Goal: Task Accomplishment & Management: Manage account settings

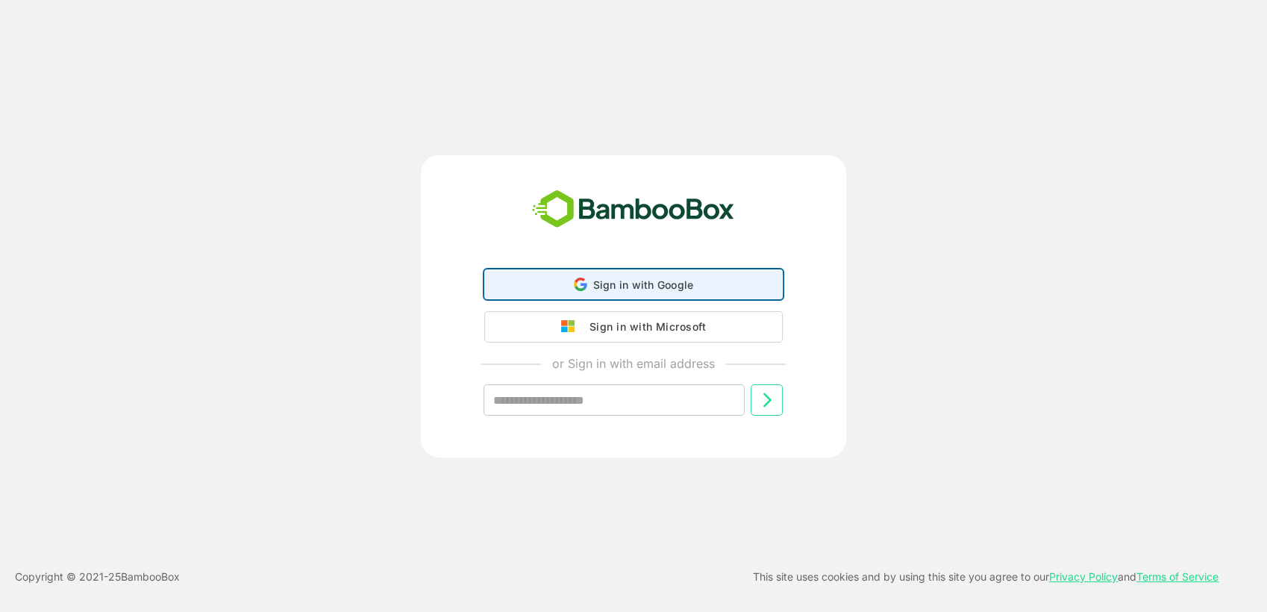
click at [629, 298] on div "Sign in with Google Sign in with Google. Opens in new tab" at bounding box center [633, 284] width 279 height 28
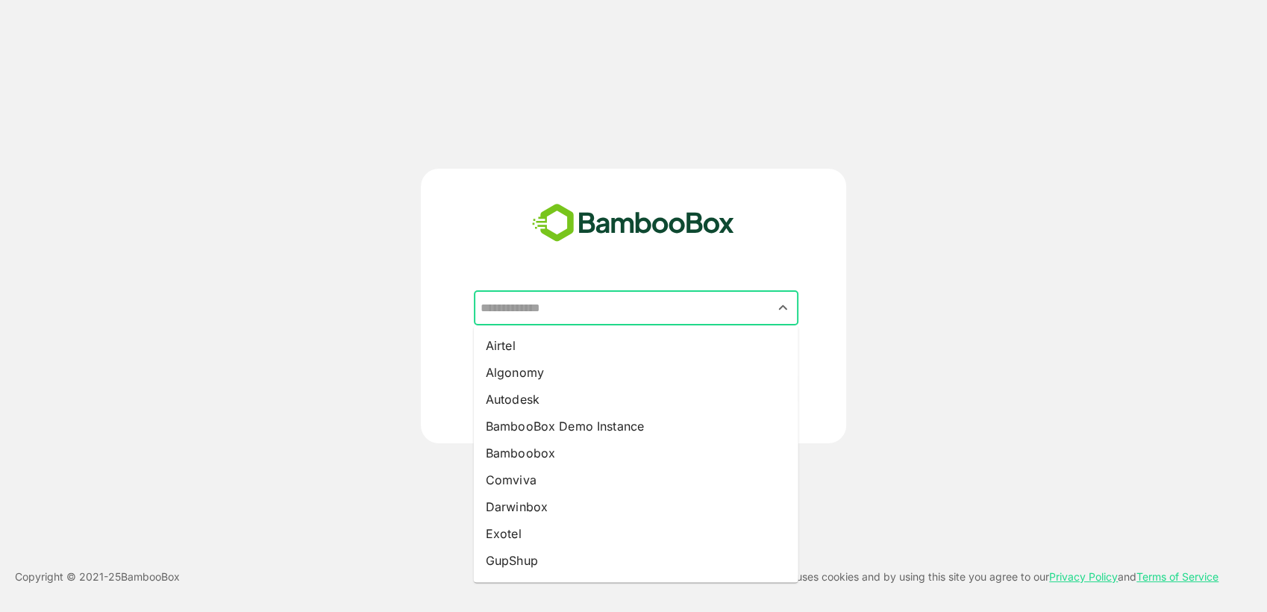
click at [670, 304] on input "text" at bounding box center [636, 308] width 319 height 28
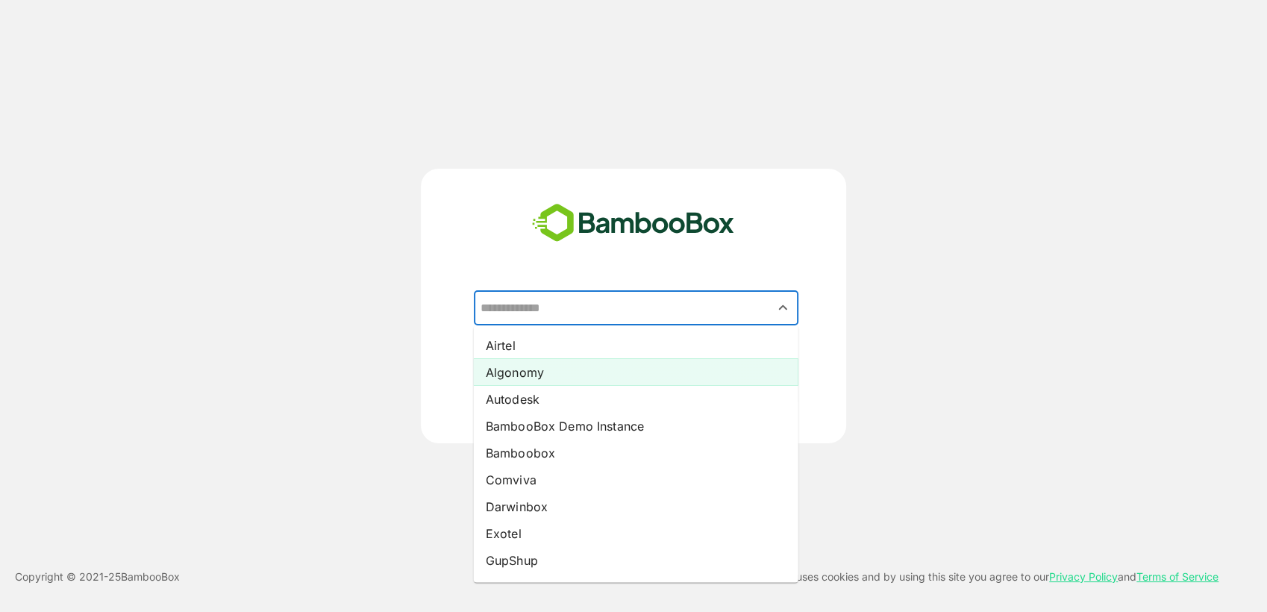
click at [598, 376] on li "Algonomy" at bounding box center [636, 371] width 324 height 27
type input "********"
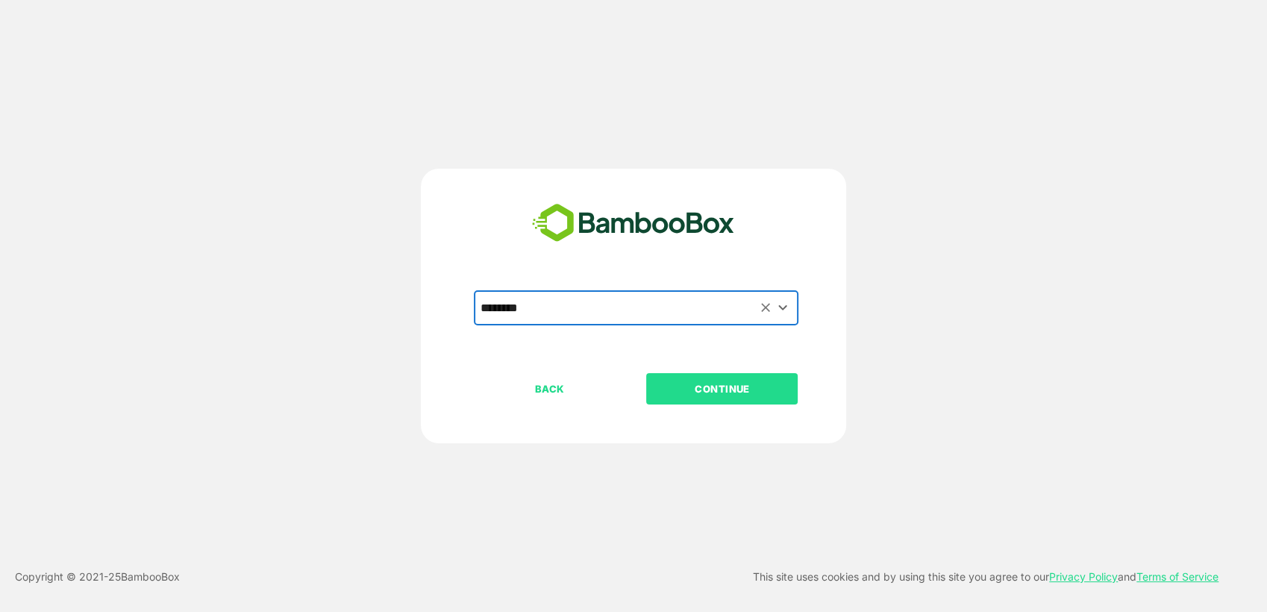
click at [703, 381] on p "CONTINUE" at bounding box center [722, 388] width 149 height 16
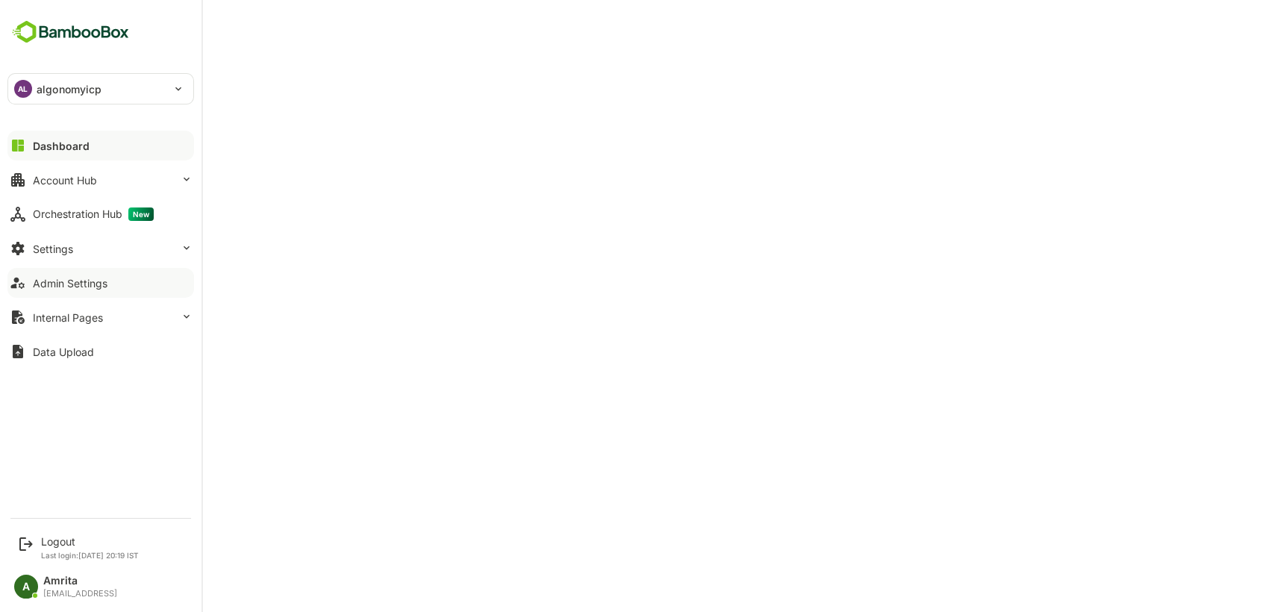
click at [119, 279] on button "Admin Settings" at bounding box center [100, 283] width 186 height 30
click at [118, 248] on button "Settings" at bounding box center [100, 248] width 186 height 30
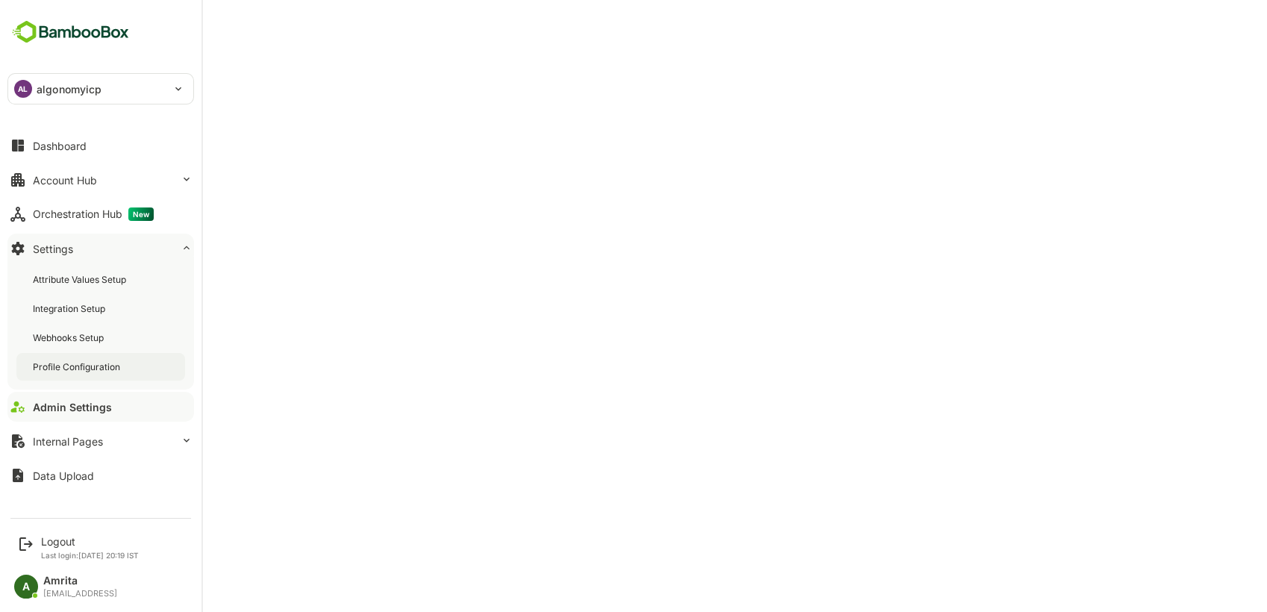
click at [126, 366] on div "Profile Configuration" at bounding box center [100, 367] width 169 height 28
click at [79, 411] on div "Admin Settings" at bounding box center [70, 407] width 75 height 13
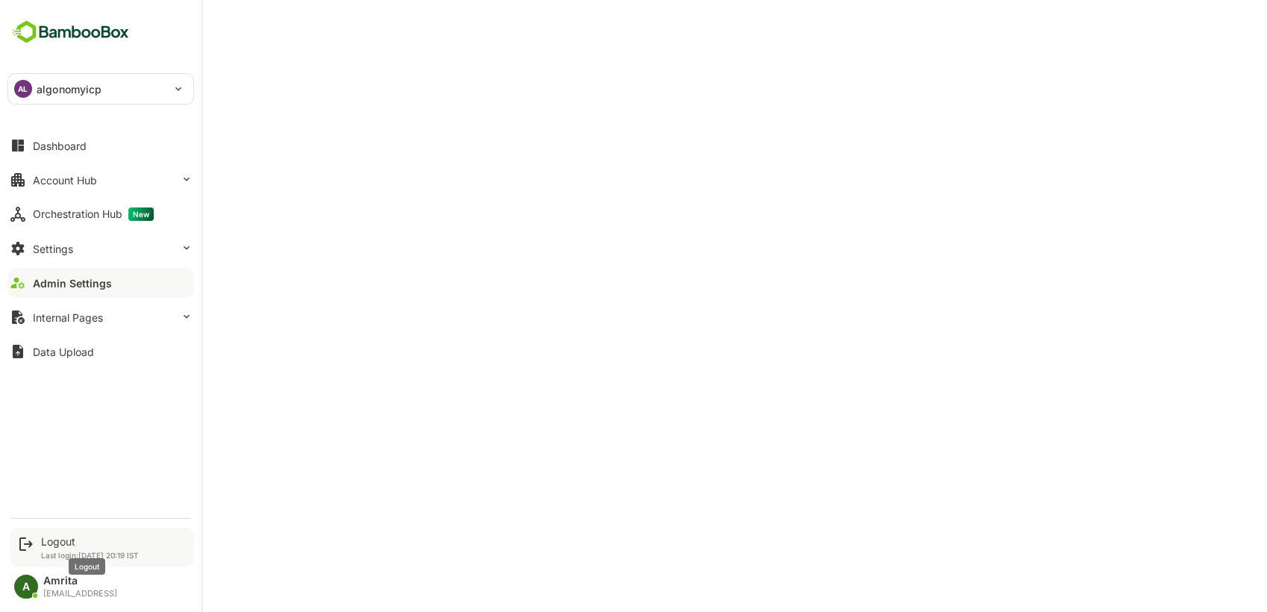
click at [50, 541] on div "Logout" at bounding box center [90, 541] width 98 height 13
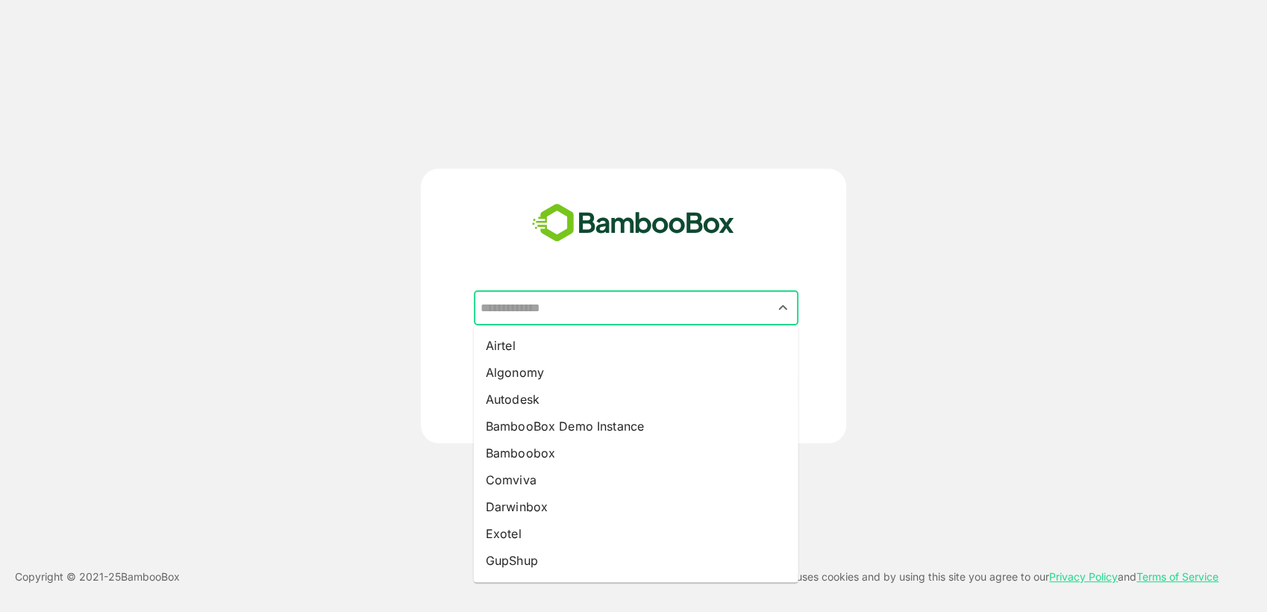
click at [540, 318] on input "text" at bounding box center [636, 308] width 319 height 28
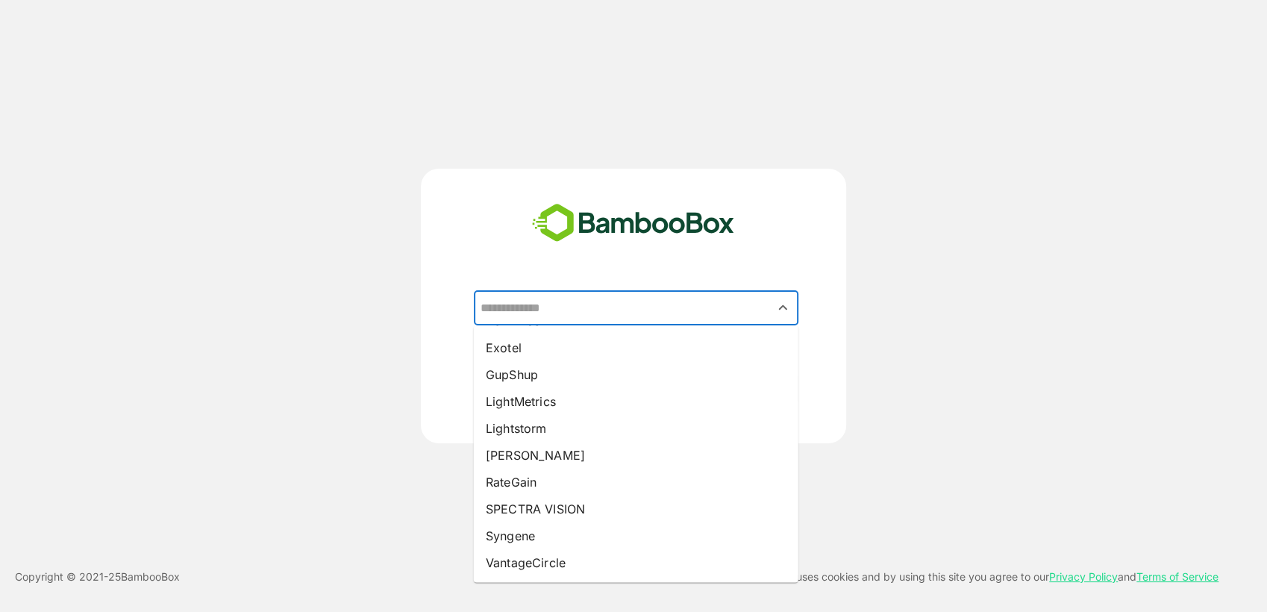
scroll to position [239, 0]
click at [673, 346] on li "LightMetrics" at bounding box center [636, 347] width 324 height 27
type input "**********"
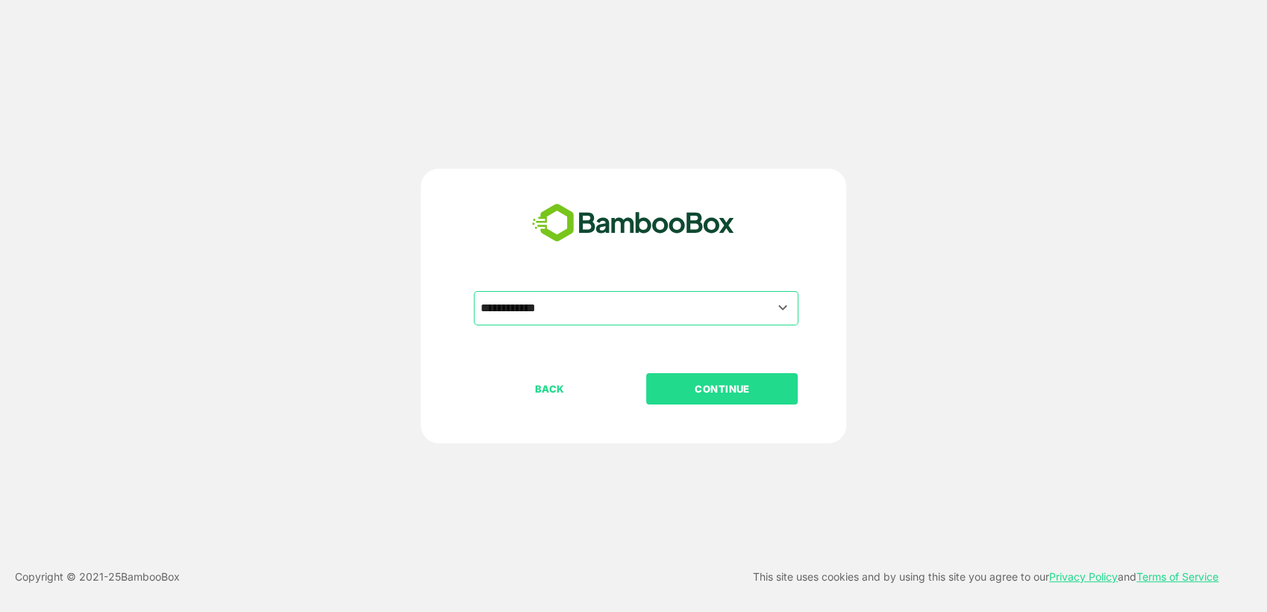
click at [692, 385] on p "CONTINUE" at bounding box center [722, 388] width 149 height 16
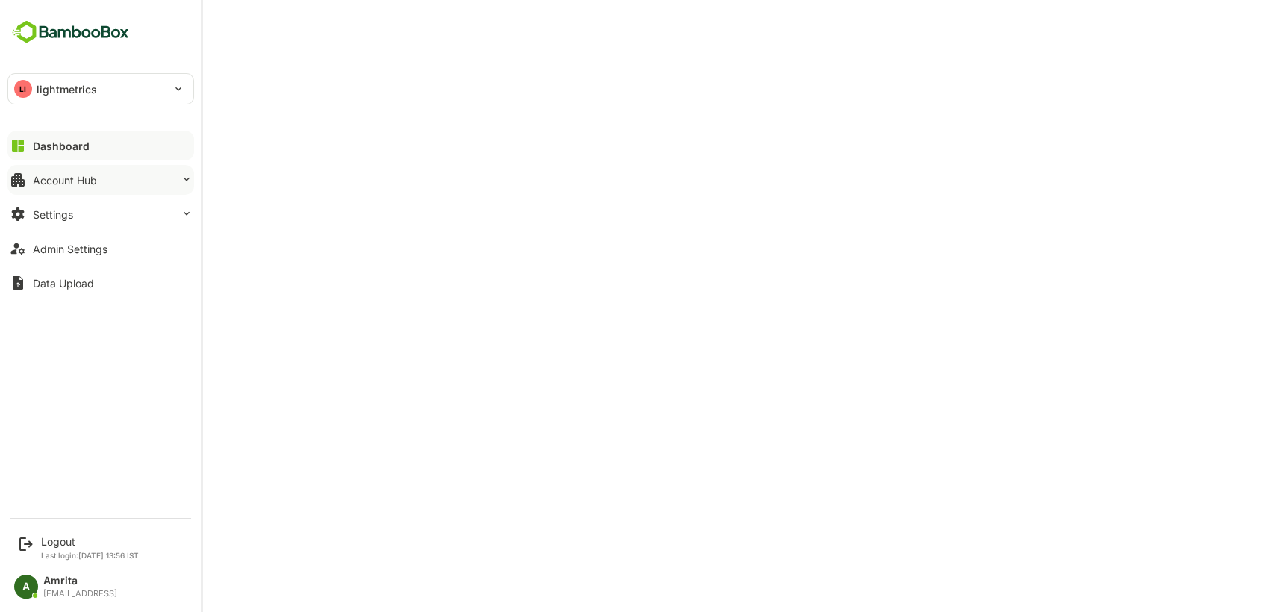
click at [89, 180] on div "Account Hub" at bounding box center [65, 180] width 64 height 13
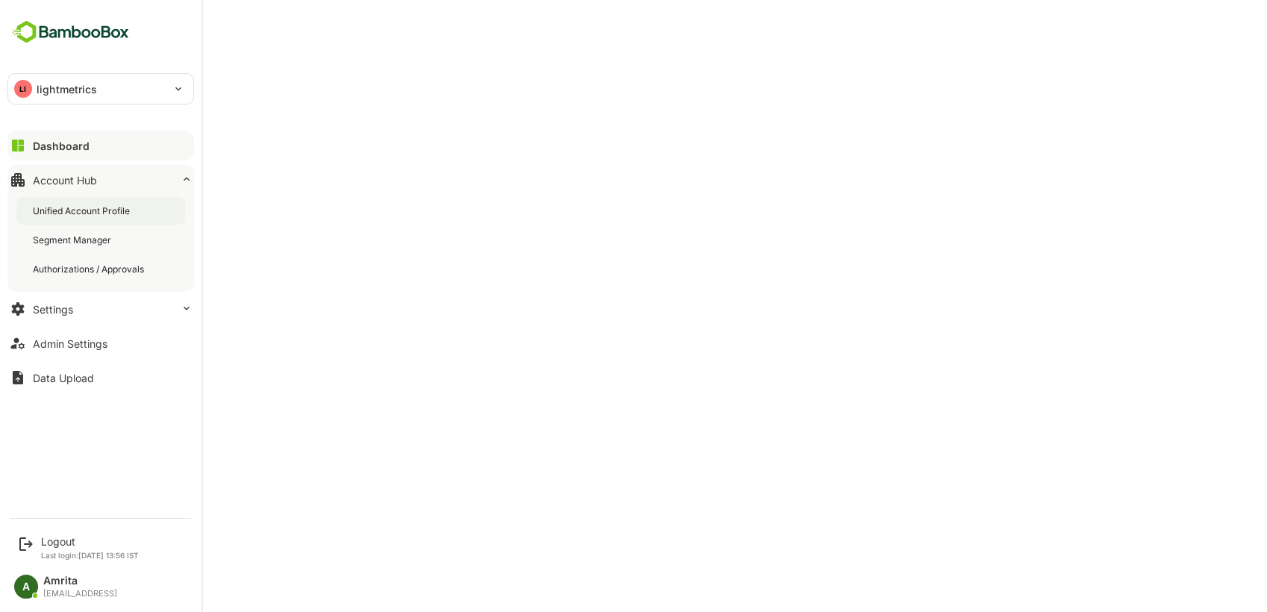
click at [95, 209] on div "Unified Account Profile" at bounding box center [83, 210] width 100 height 13
click at [141, 336] on button "Admin Settings" at bounding box center [100, 343] width 186 height 30
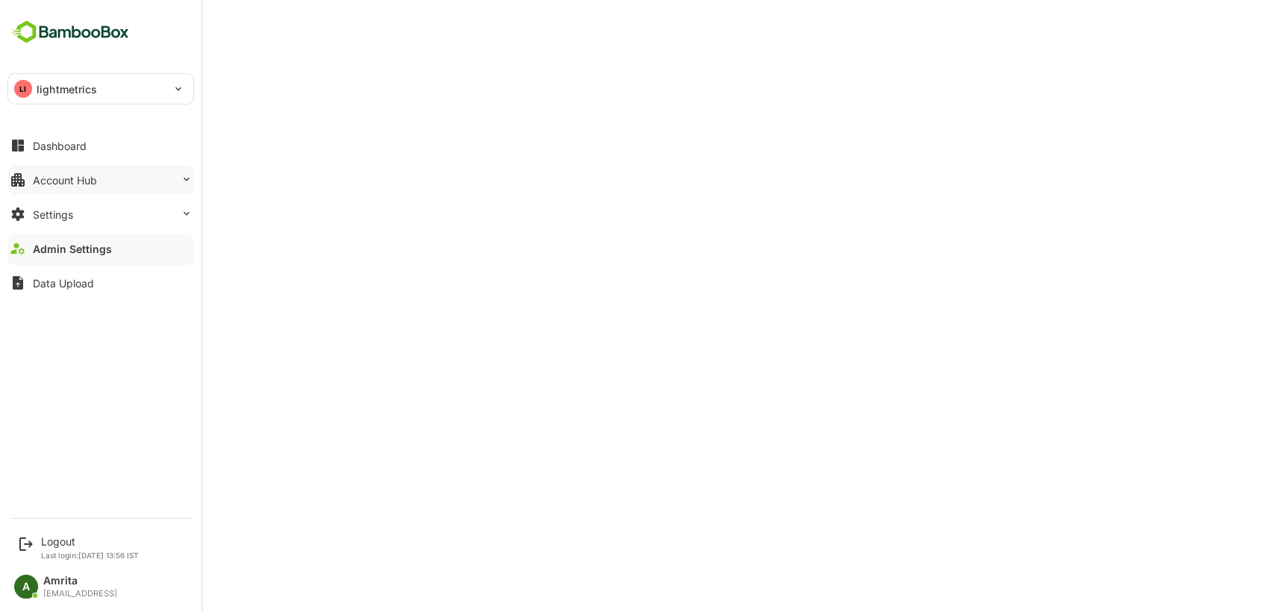
click at [74, 170] on button "Account Hub" at bounding box center [100, 180] width 186 height 30
click at [44, 176] on div "Account Hub" at bounding box center [65, 180] width 64 height 13
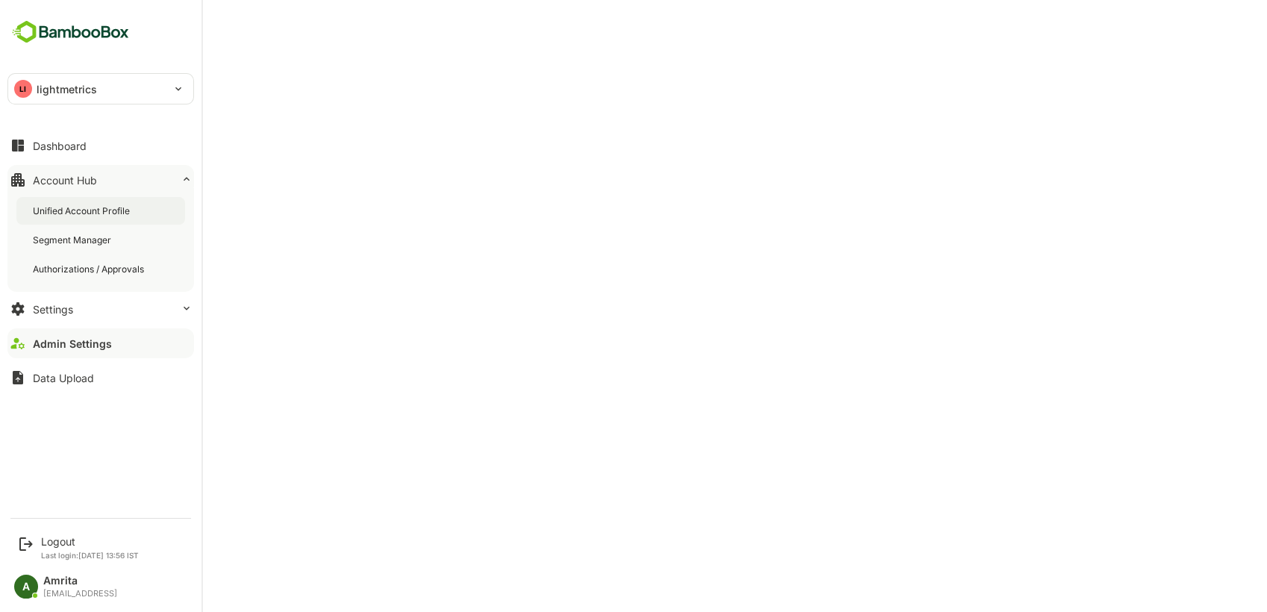
click at [72, 210] on div "Unified Account Profile" at bounding box center [83, 210] width 100 height 13
click at [62, 546] on div "Logout" at bounding box center [90, 541] width 98 height 13
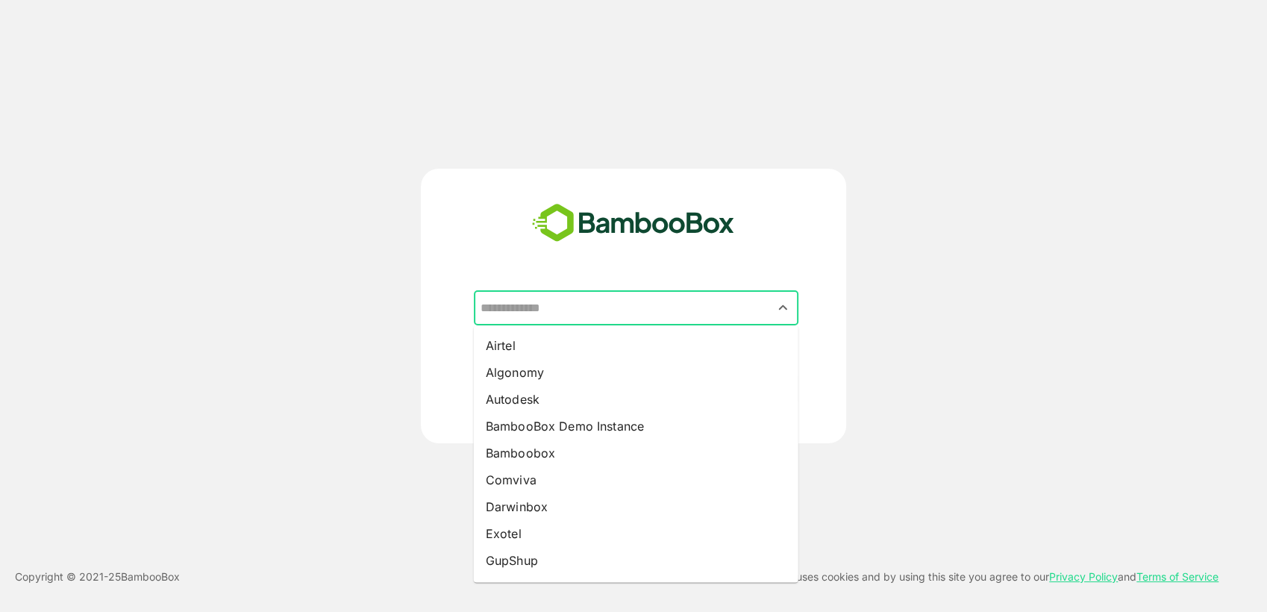
click at [576, 308] on input "text" at bounding box center [636, 308] width 319 height 28
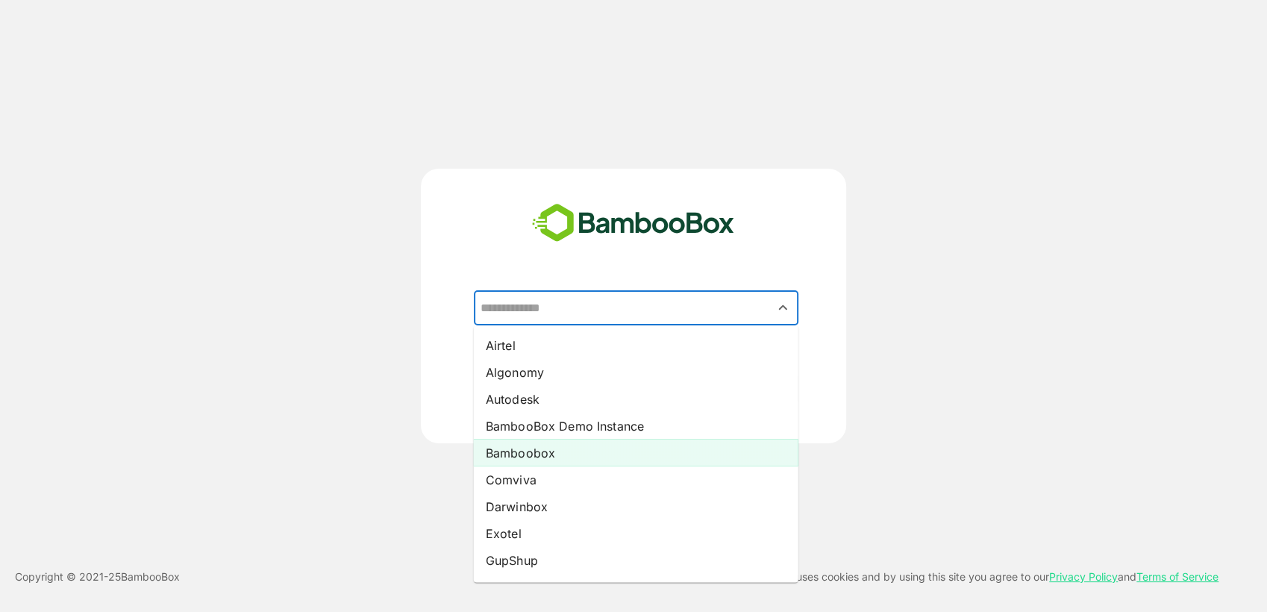
click at [562, 452] on li "Bamboobox" at bounding box center [636, 452] width 324 height 27
type input "*********"
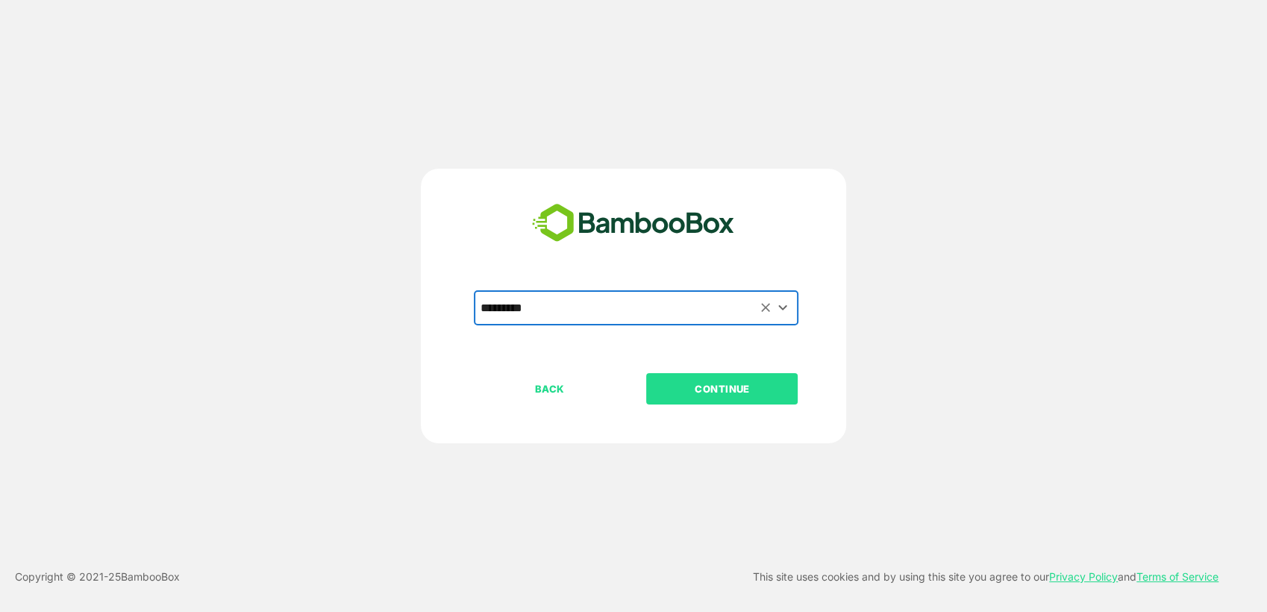
click at [693, 390] on p "CONTINUE" at bounding box center [722, 388] width 149 height 16
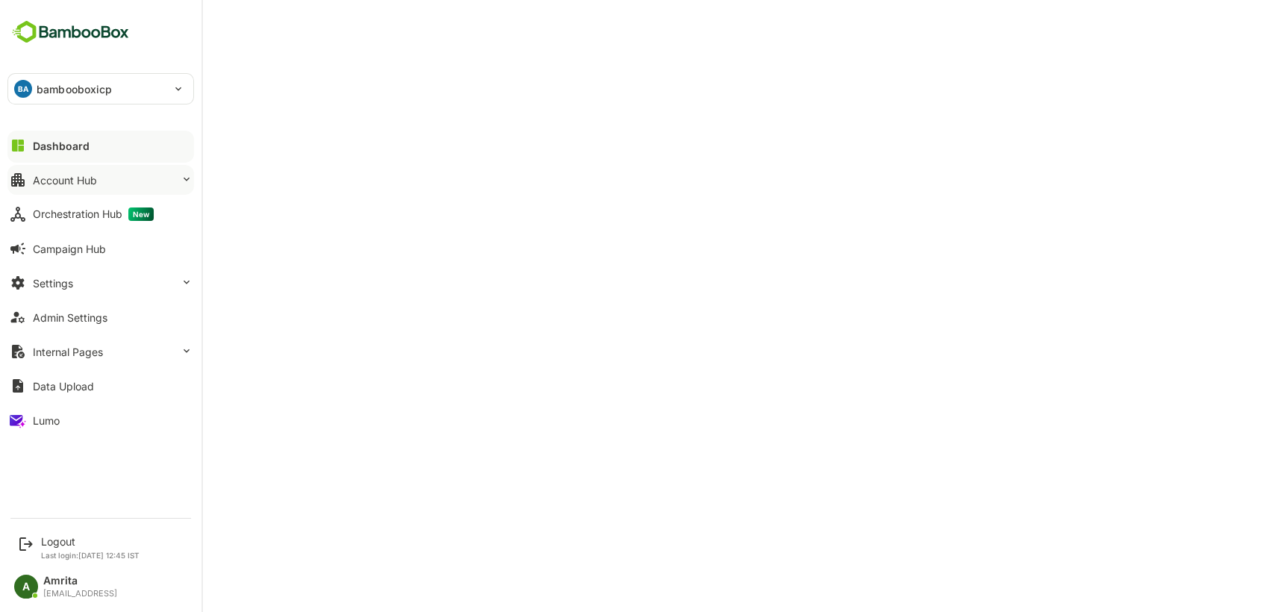
click at [87, 185] on div "Account Hub" at bounding box center [65, 180] width 64 height 13
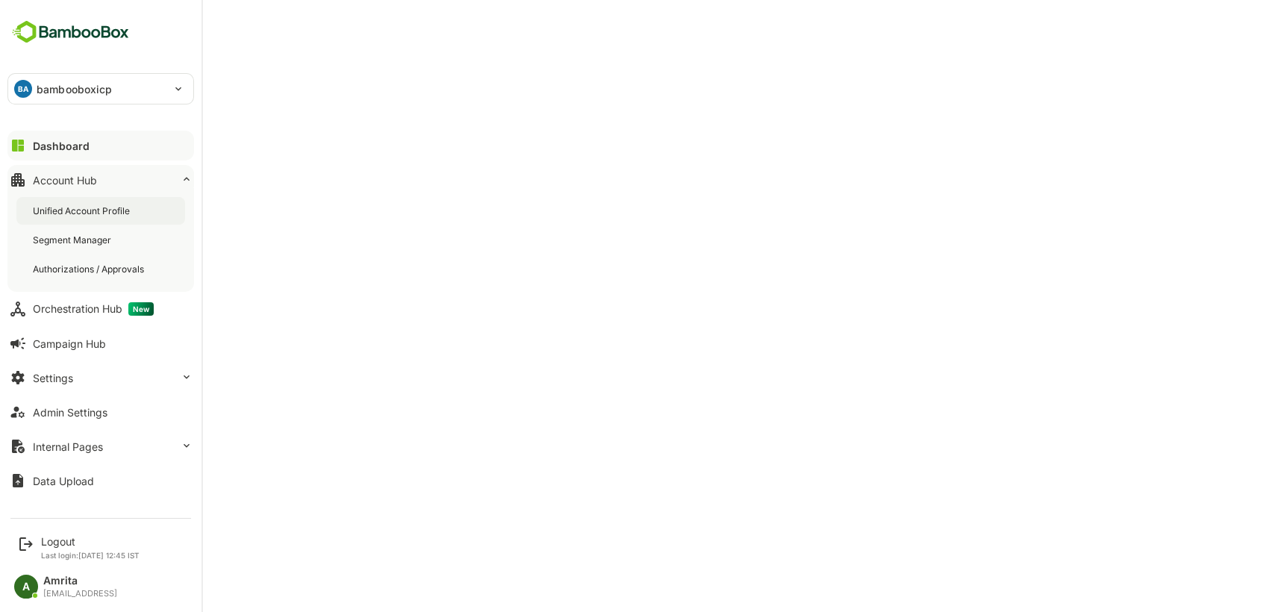
click at [131, 216] on div "Unified Account Profile" at bounding box center [83, 210] width 100 height 13
click at [62, 540] on div "Logout" at bounding box center [90, 541] width 98 height 13
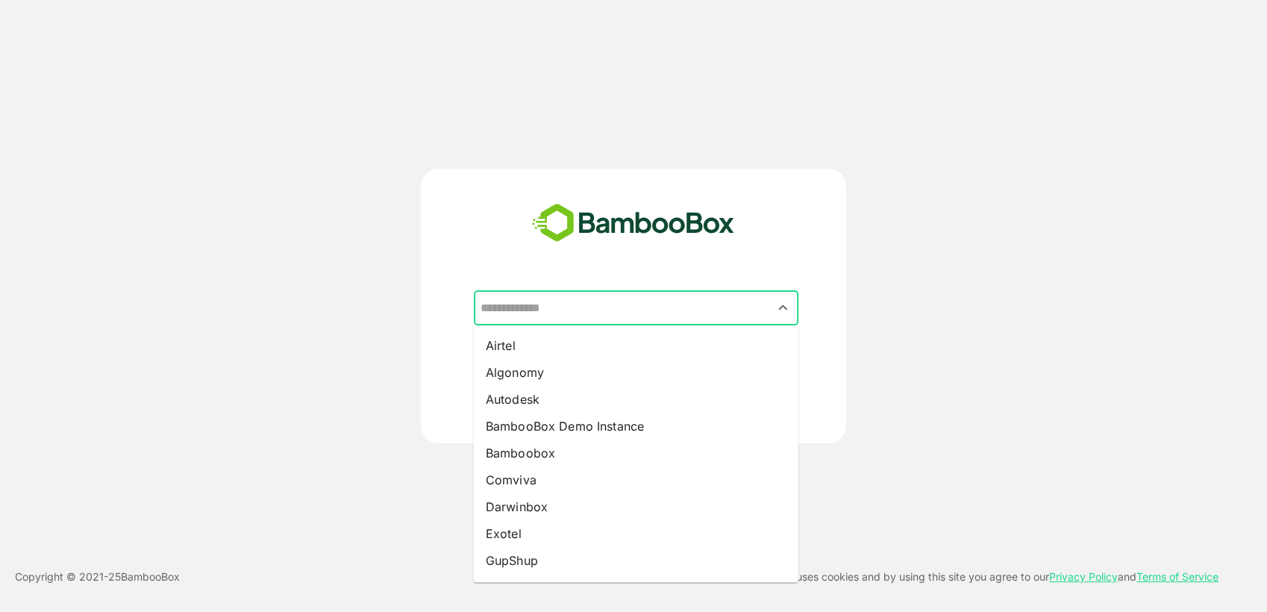
click at [565, 314] on input "text" at bounding box center [636, 308] width 319 height 28
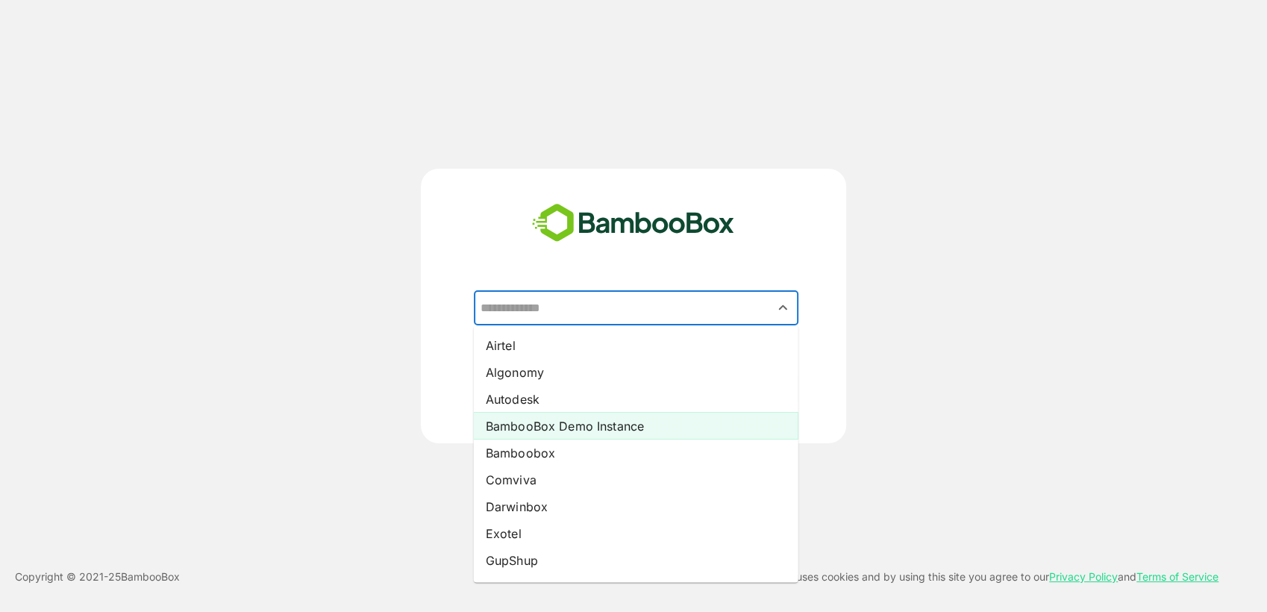
click at [559, 429] on li "BambooBox Demo Instance" at bounding box center [636, 425] width 324 height 27
type input "**********"
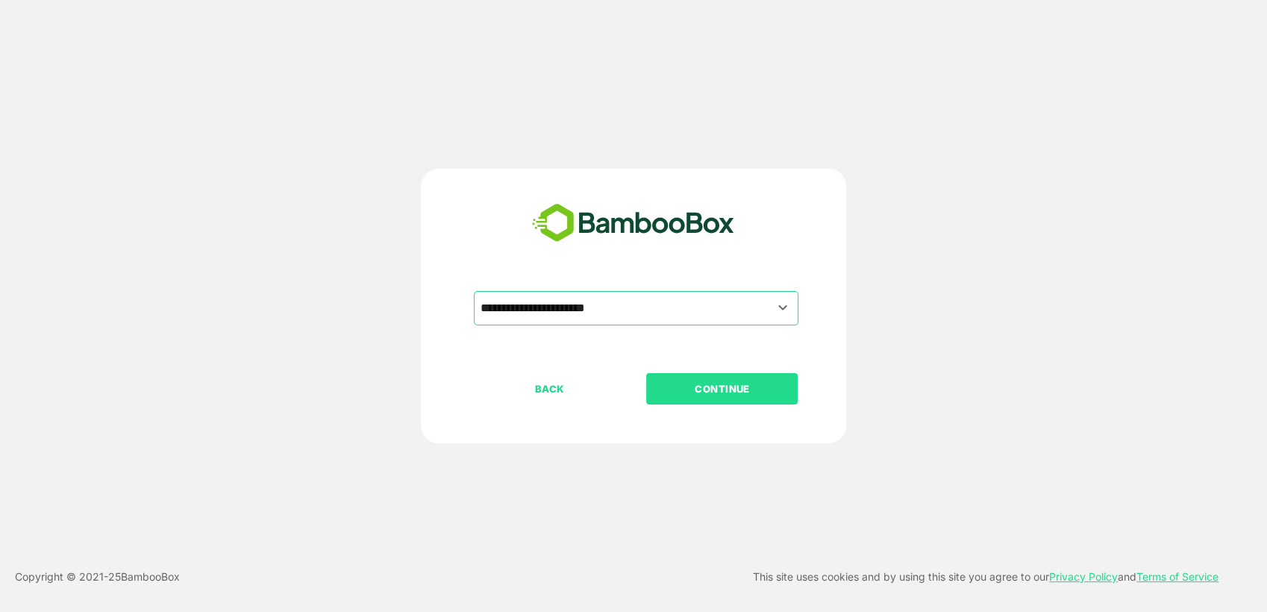
click at [731, 398] on button "CONTINUE" at bounding box center [721, 388] width 151 height 31
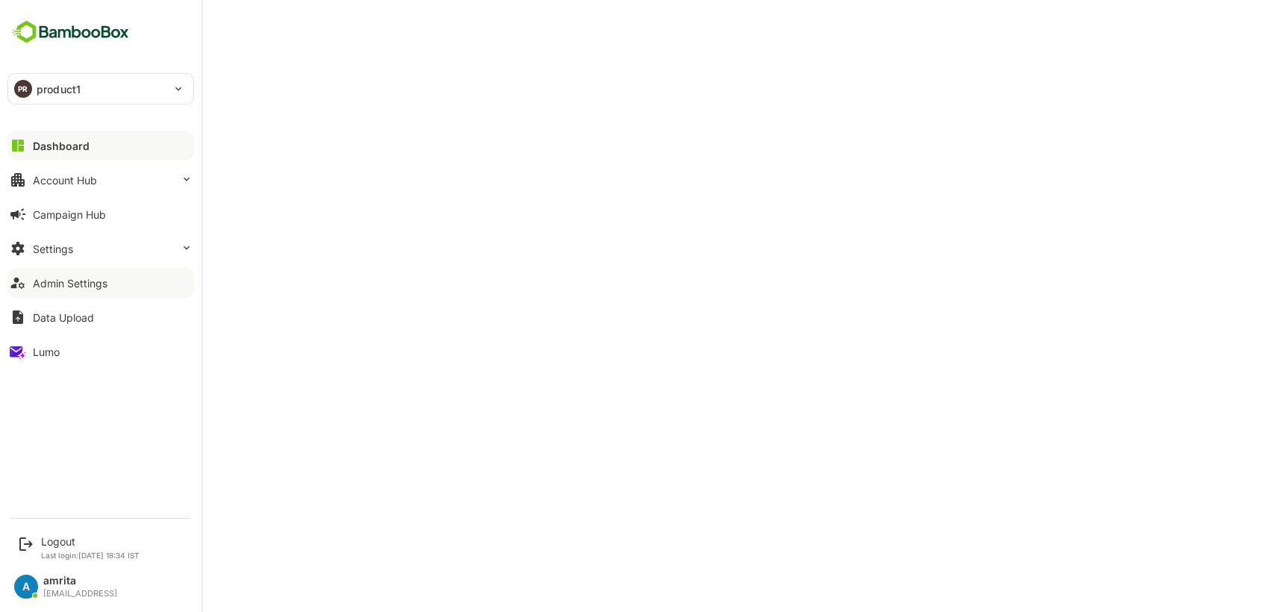
click at [92, 280] on div "Admin Settings" at bounding box center [70, 283] width 75 height 13
click at [63, 239] on button "Settings" at bounding box center [100, 248] width 186 height 30
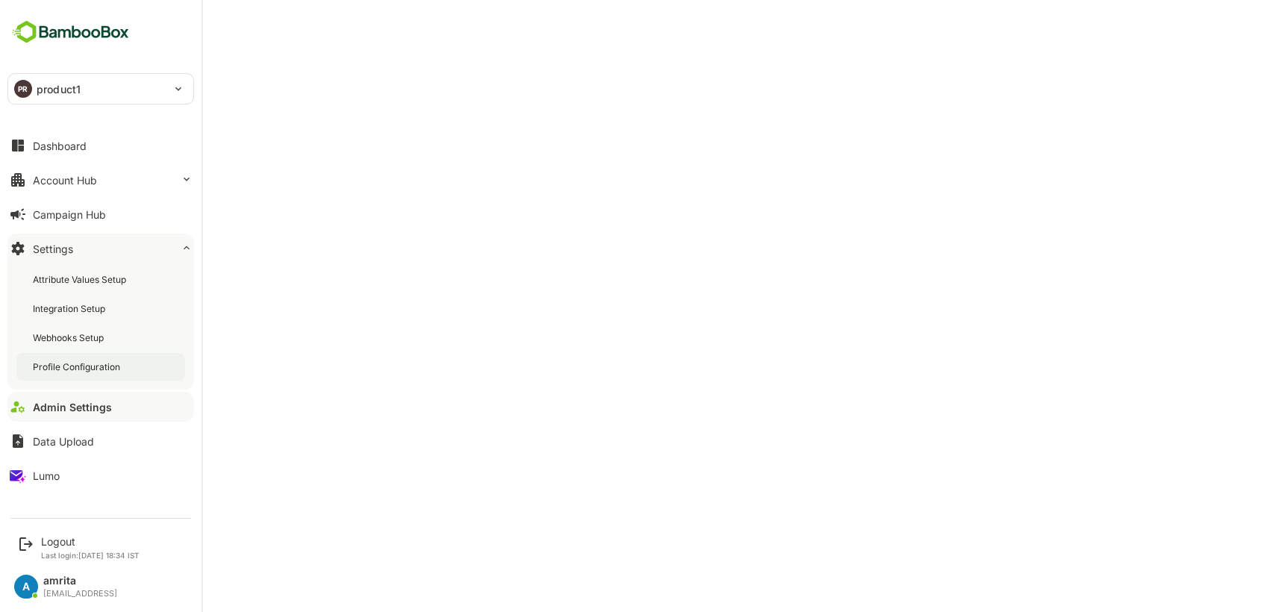
click at [90, 371] on div "Profile Configuration" at bounding box center [78, 366] width 90 height 13
click at [48, 539] on div "Logout" at bounding box center [90, 541] width 98 height 13
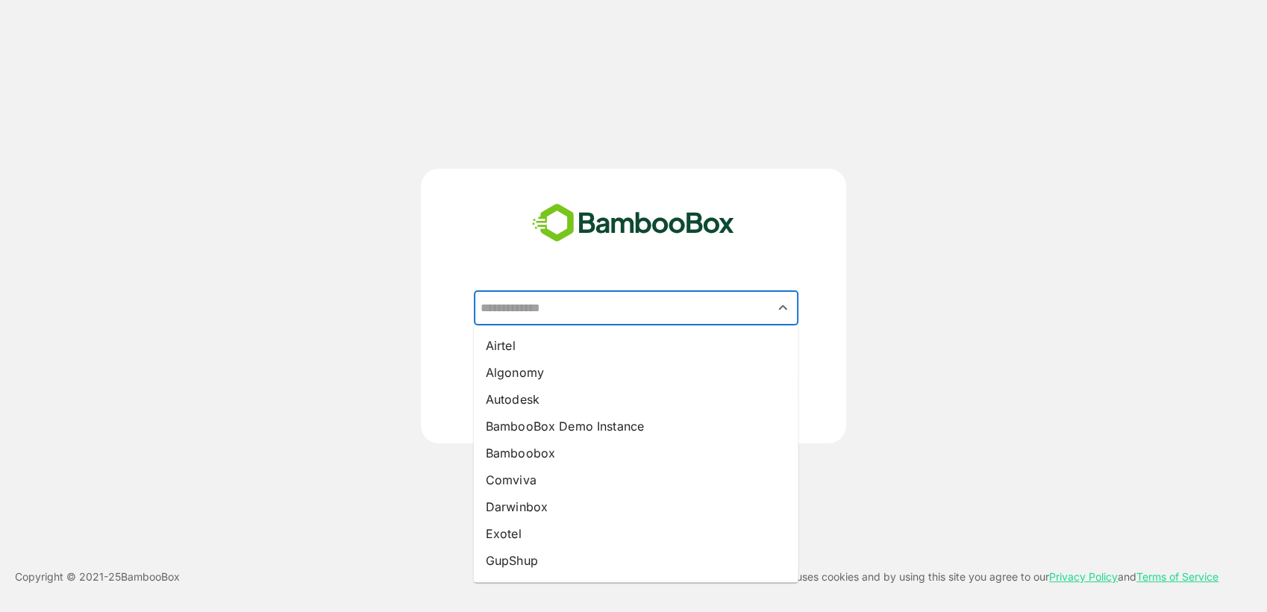
click at [636, 317] on input "text" at bounding box center [636, 308] width 319 height 28
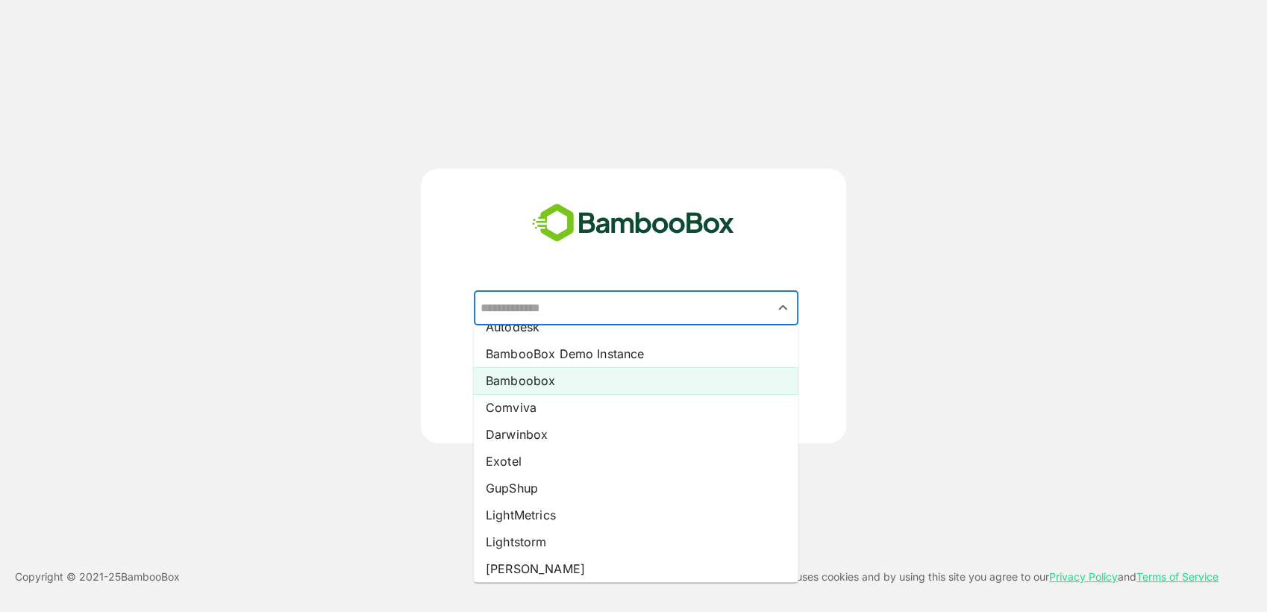
scroll to position [69, 0]
click at [610, 383] on li "Bamboobox" at bounding box center [636, 382] width 324 height 27
type input "*********"
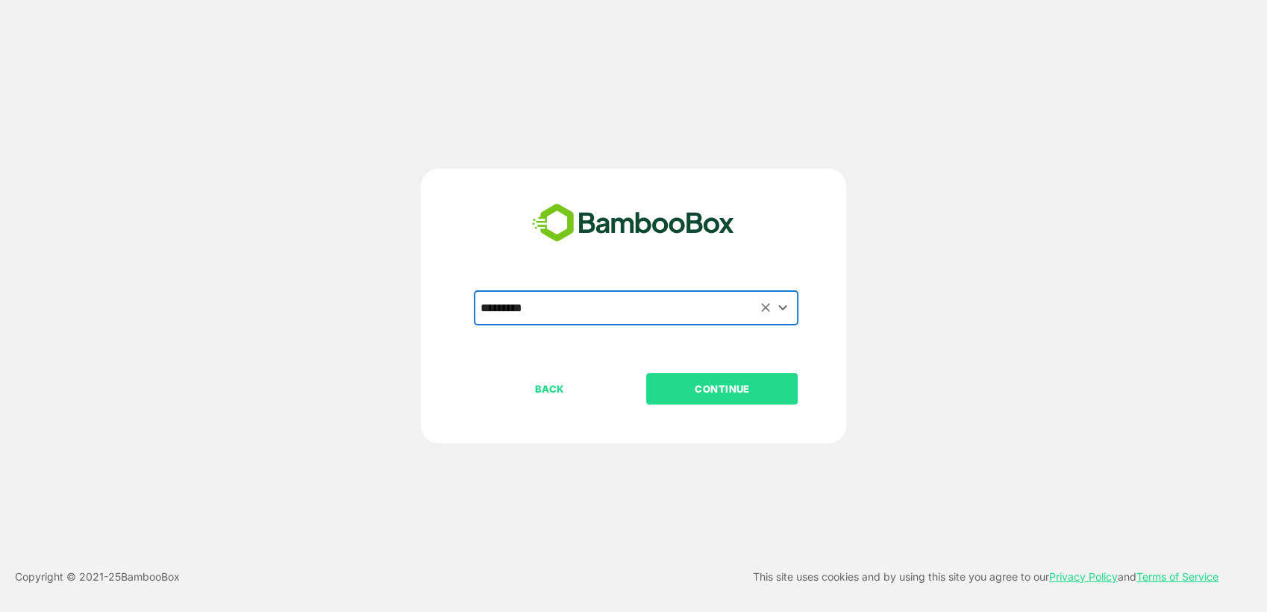
click at [714, 367] on div "********* ​" at bounding box center [633, 332] width 371 height 82
click at [731, 380] on p "CONTINUE" at bounding box center [722, 388] width 149 height 16
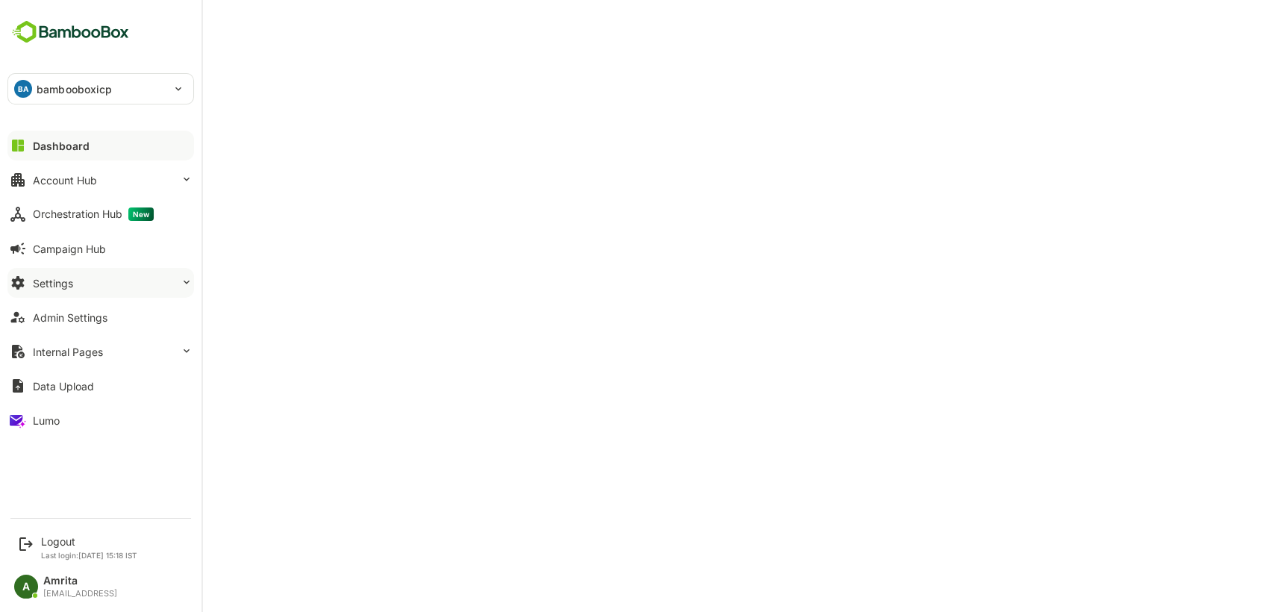
click at [78, 274] on button "Settings" at bounding box center [100, 283] width 186 height 30
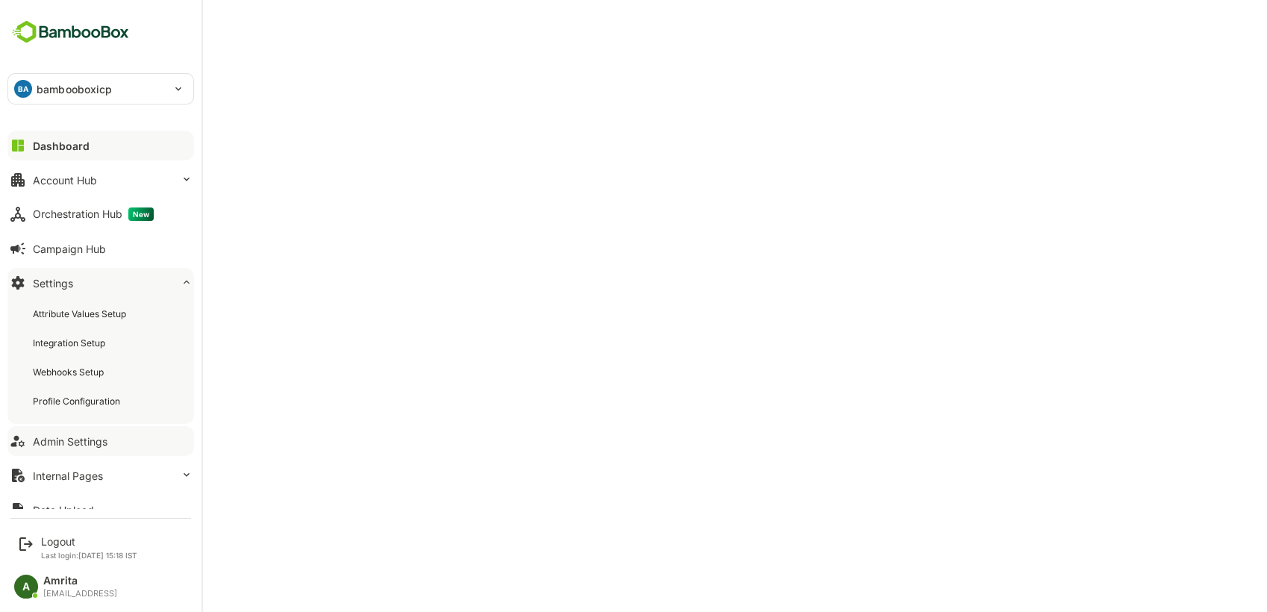
click at [105, 442] on div "Admin Settings" at bounding box center [70, 441] width 75 height 13
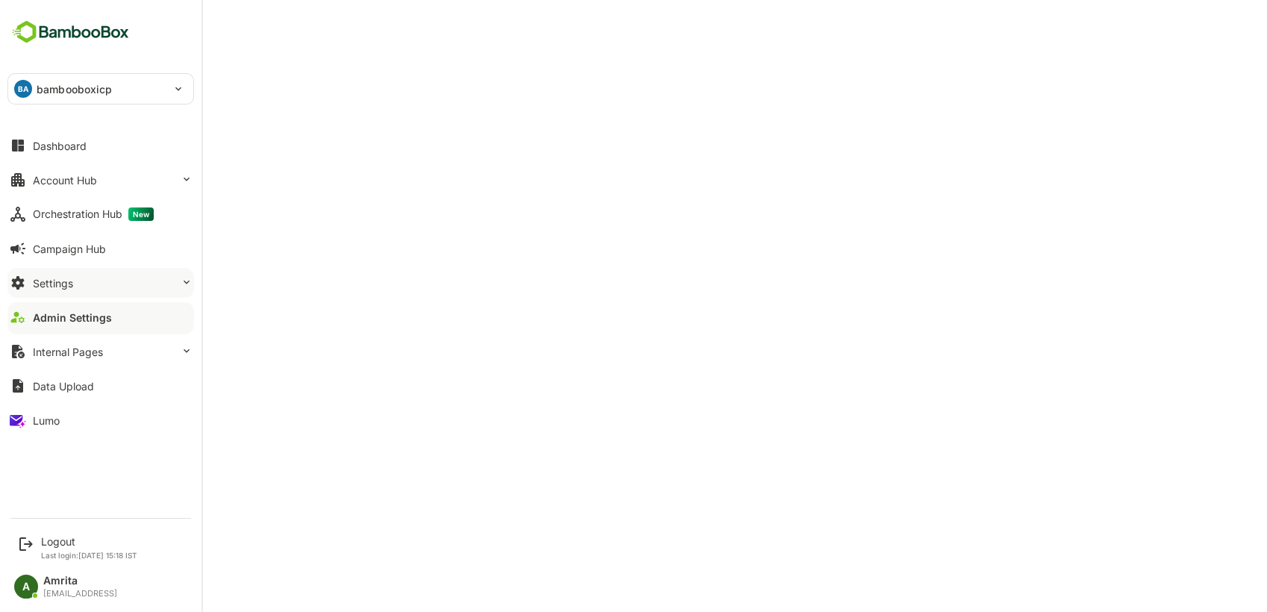
click at [101, 286] on button "Settings" at bounding box center [100, 283] width 186 height 30
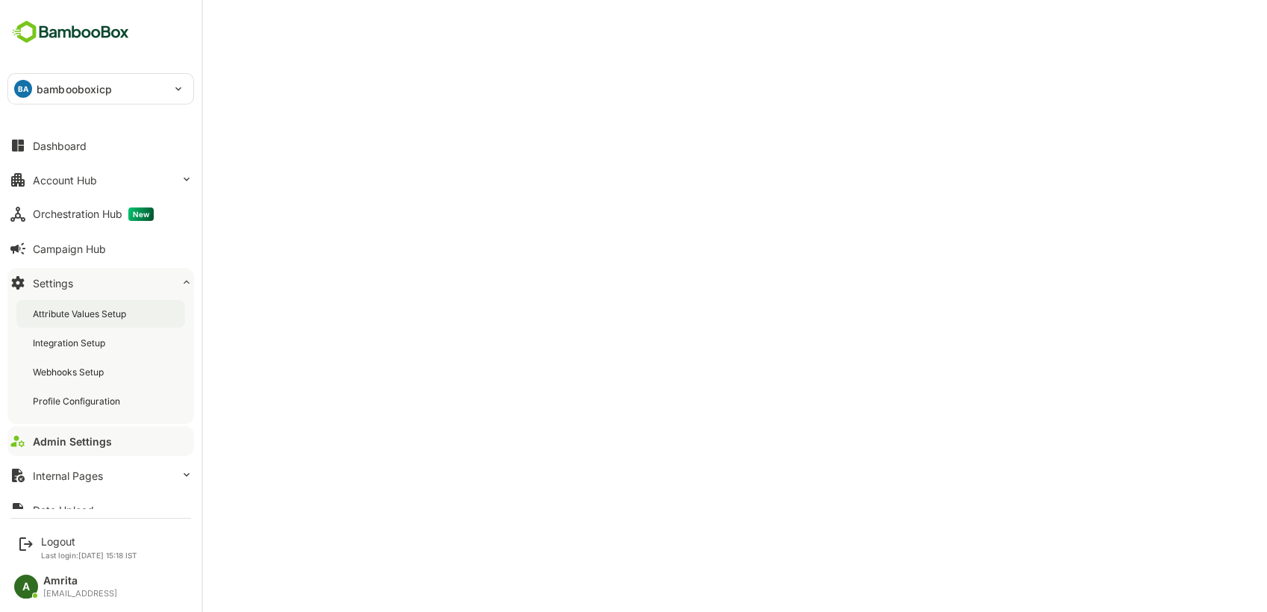
click at [131, 318] on div "Attribute Values Setup" at bounding box center [100, 314] width 169 height 28
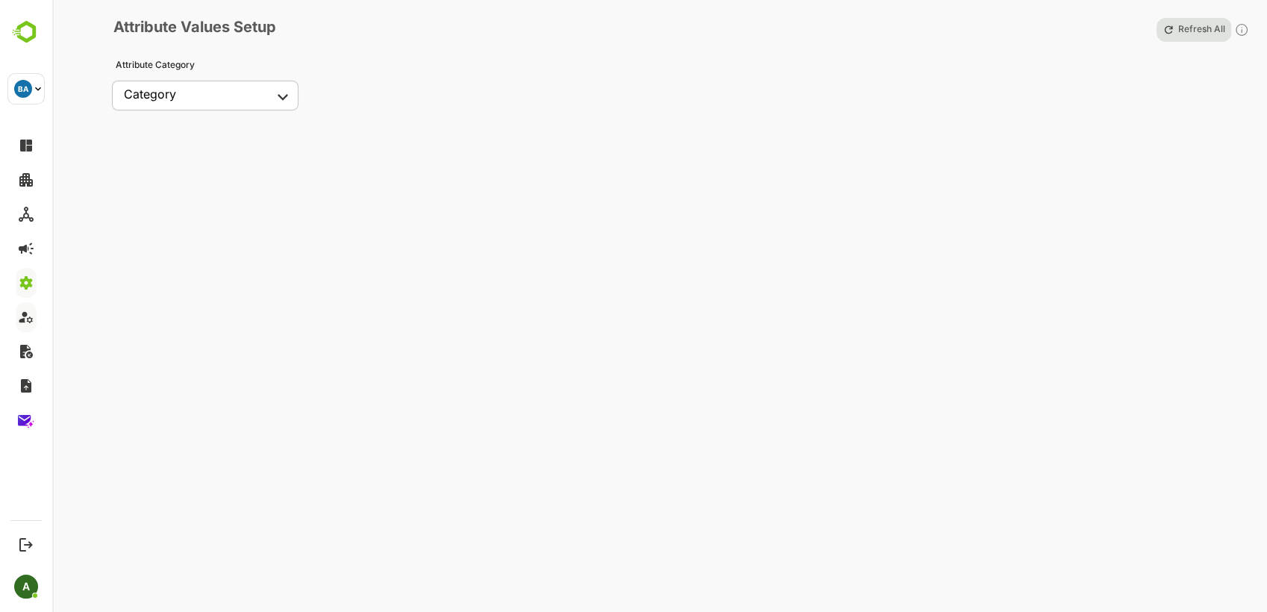
click at [250, 88] on body "**********" at bounding box center [633, 306] width 1267 height 612
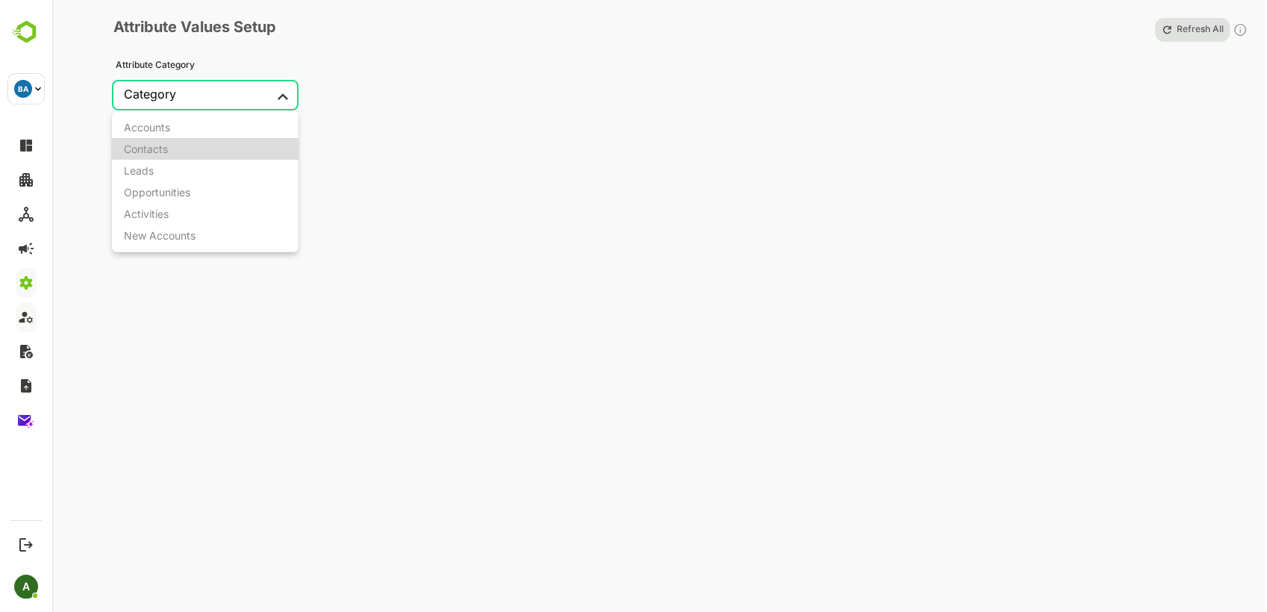
click at [251, 150] on li "Contacts" at bounding box center [205, 149] width 186 height 22
type input "********"
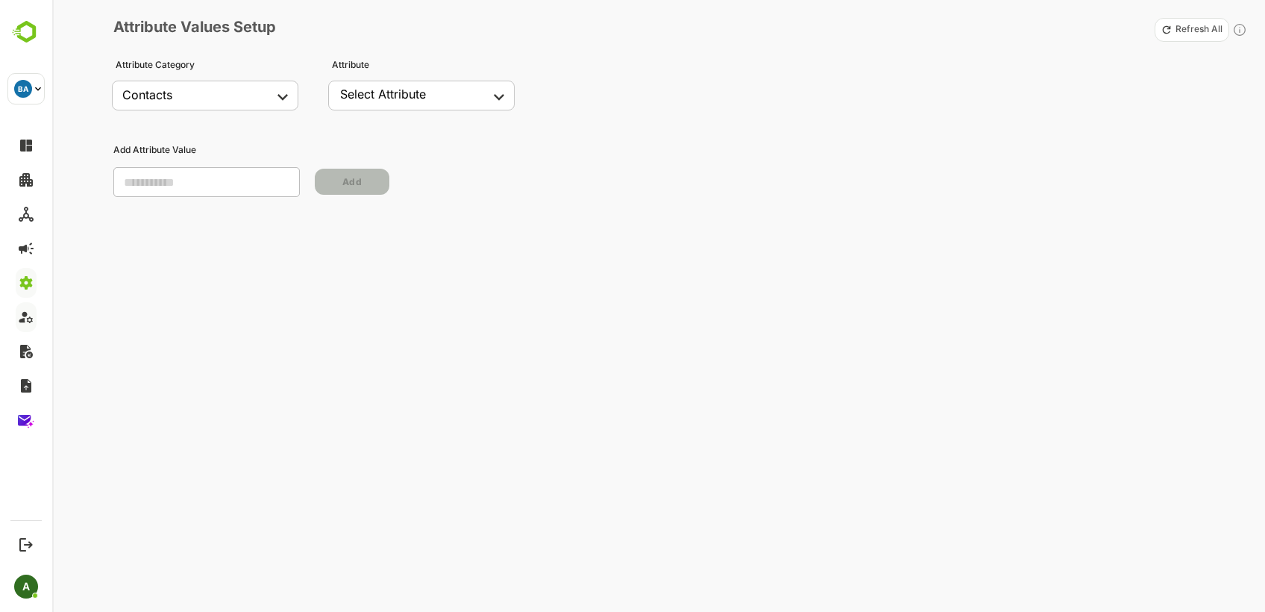
click at [377, 92] on div "Select Attribute" at bounding box center [383, 94] width 86 height 15
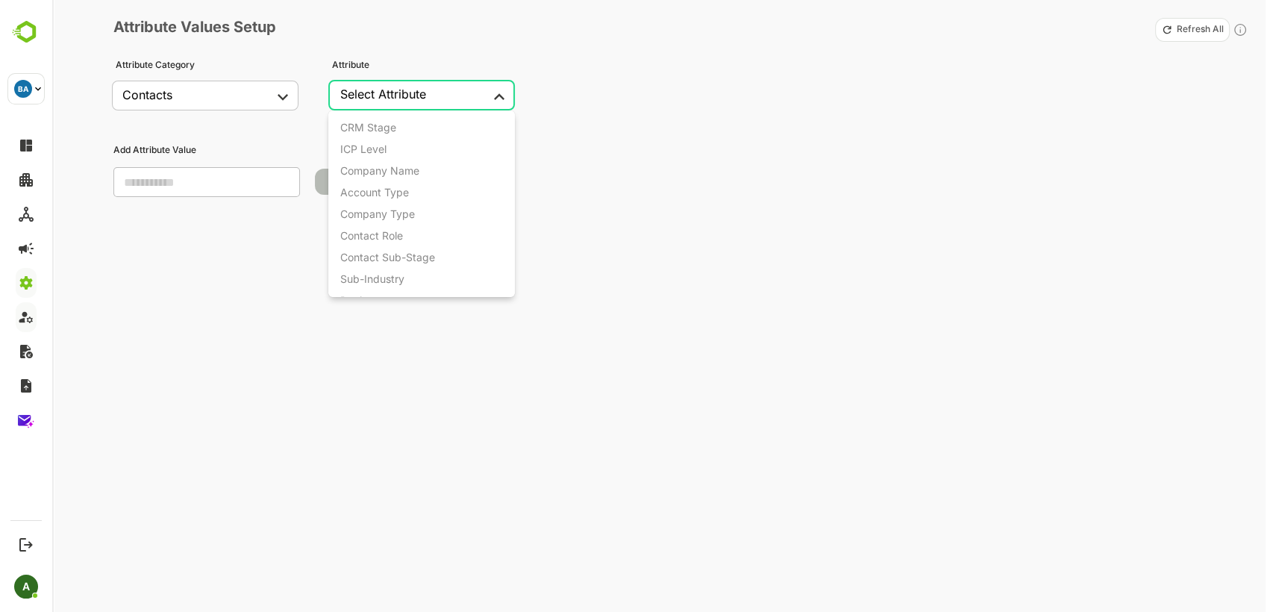
click at [489, 94] on body "**********" at bounding box center [633, 306] width 1267 height 612
click at [446, 225] on li "Department" at bounding box center [422, 224] width 188 height 22
type input "**********"
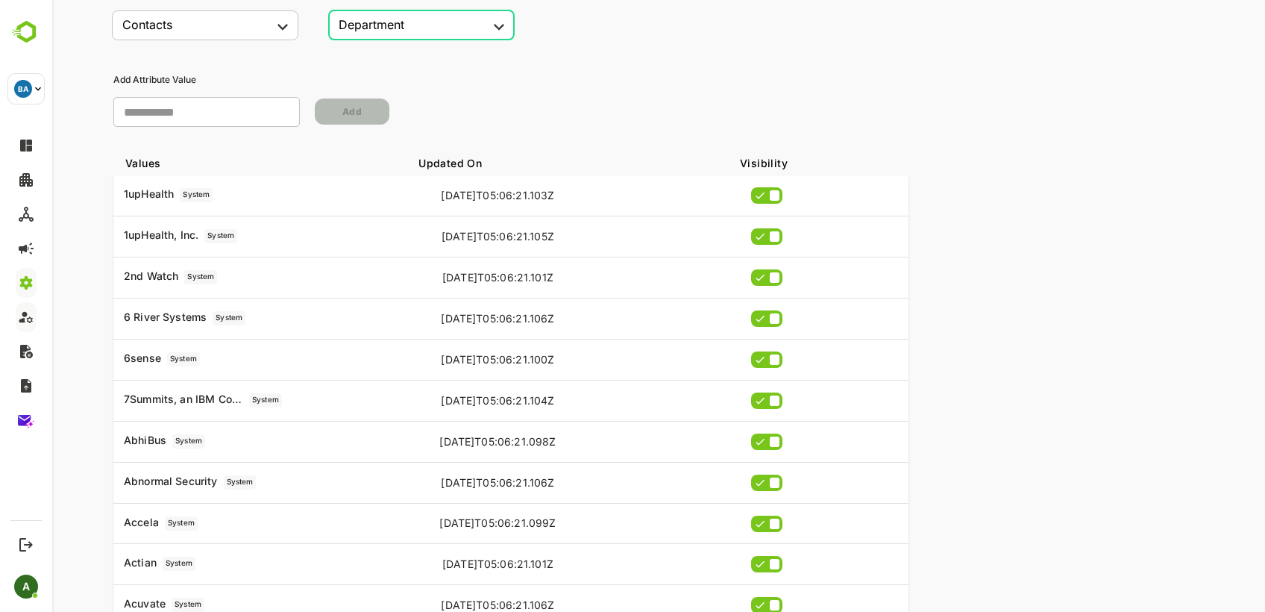
scroll to position [0, 0]
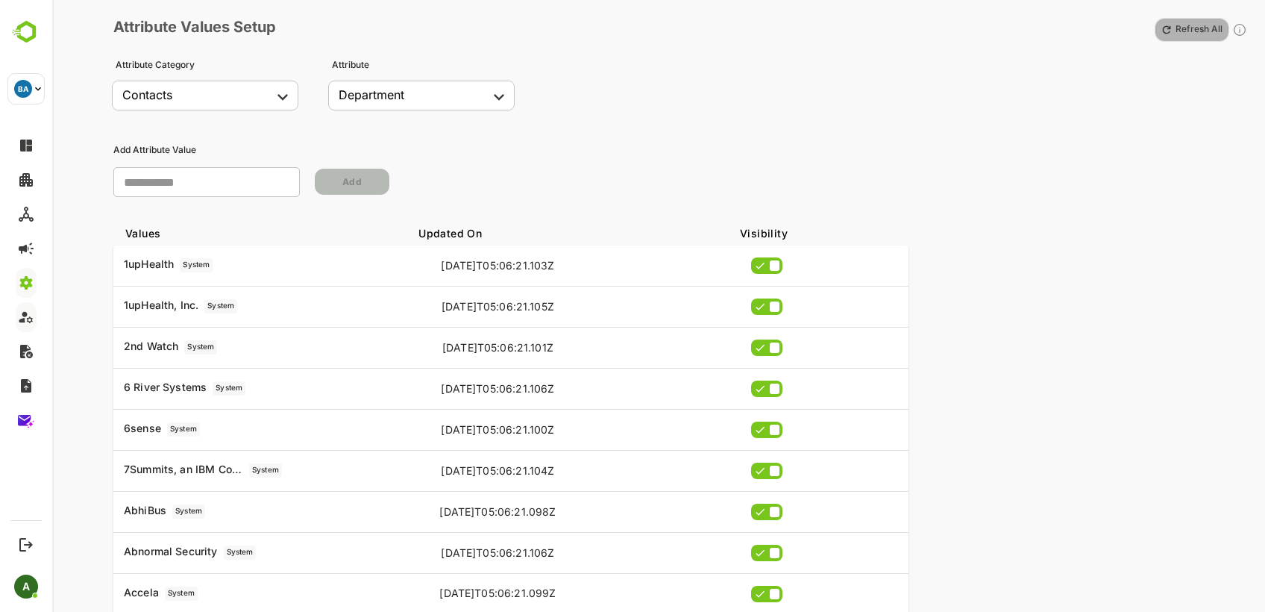
click at [1200, 27] on p "Refresh All" at bounding box center [1199, 30] width 47 height 12
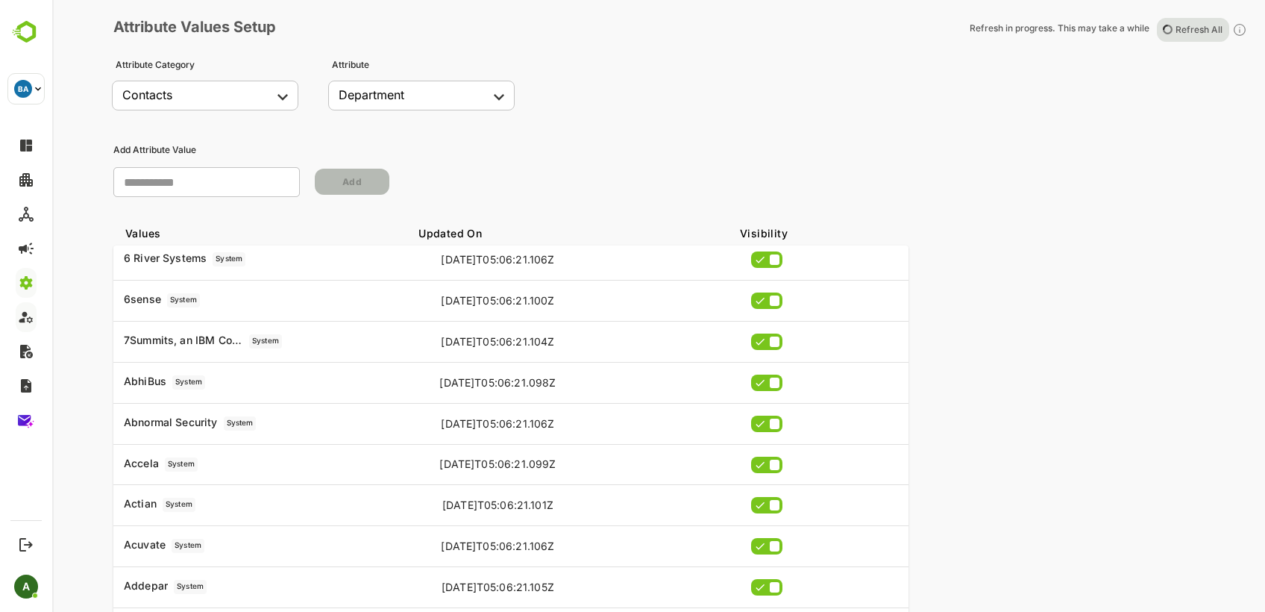
scroll to position [167, 0]
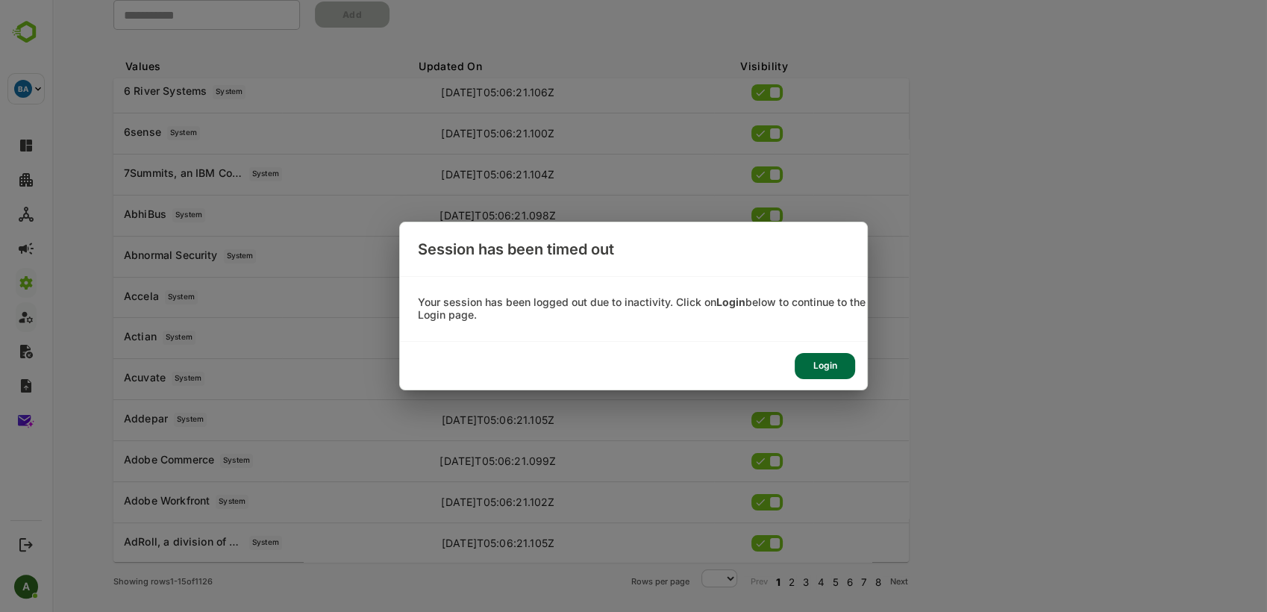
click at [835, 384] on div "Login" at bounding box center [633, 366] width 467 height 48
click at [830, 374] on div "Login" at bounding box center [824, 366] width 60 height 26
